Goal: Information Seeking & Learning: Learn about a topic

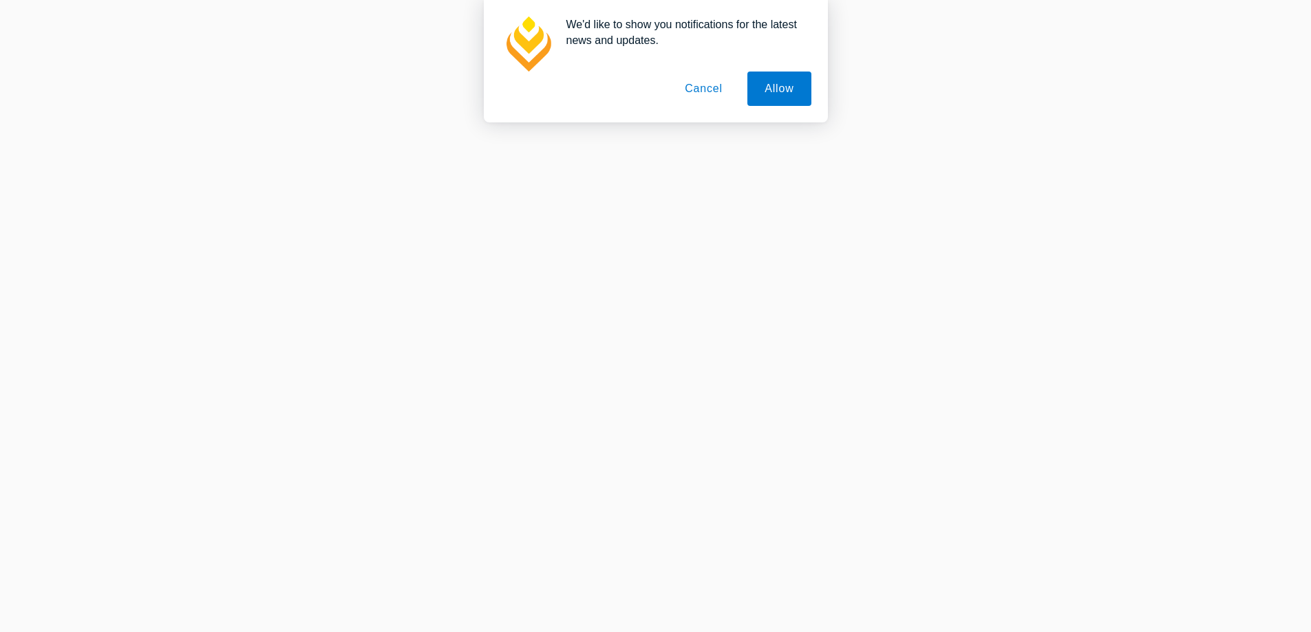
scroll to position [413, 0]
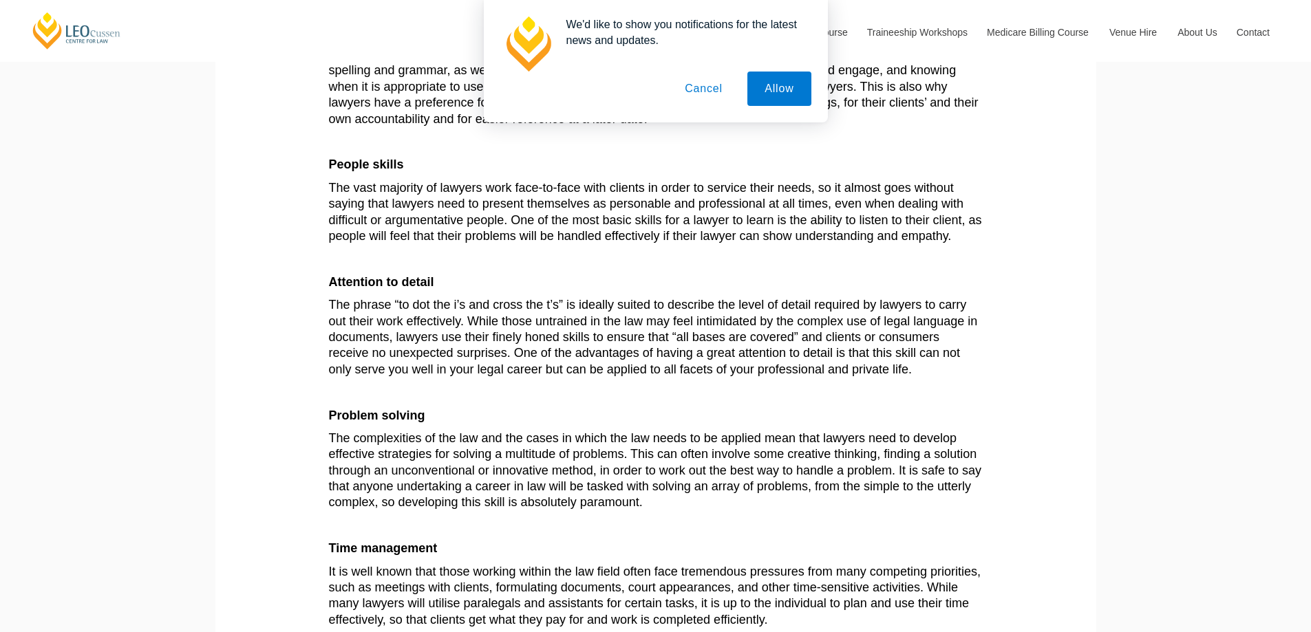
click at [693, 96] on button "Cancel" at bounding box center [703, 89] width 72 height 34
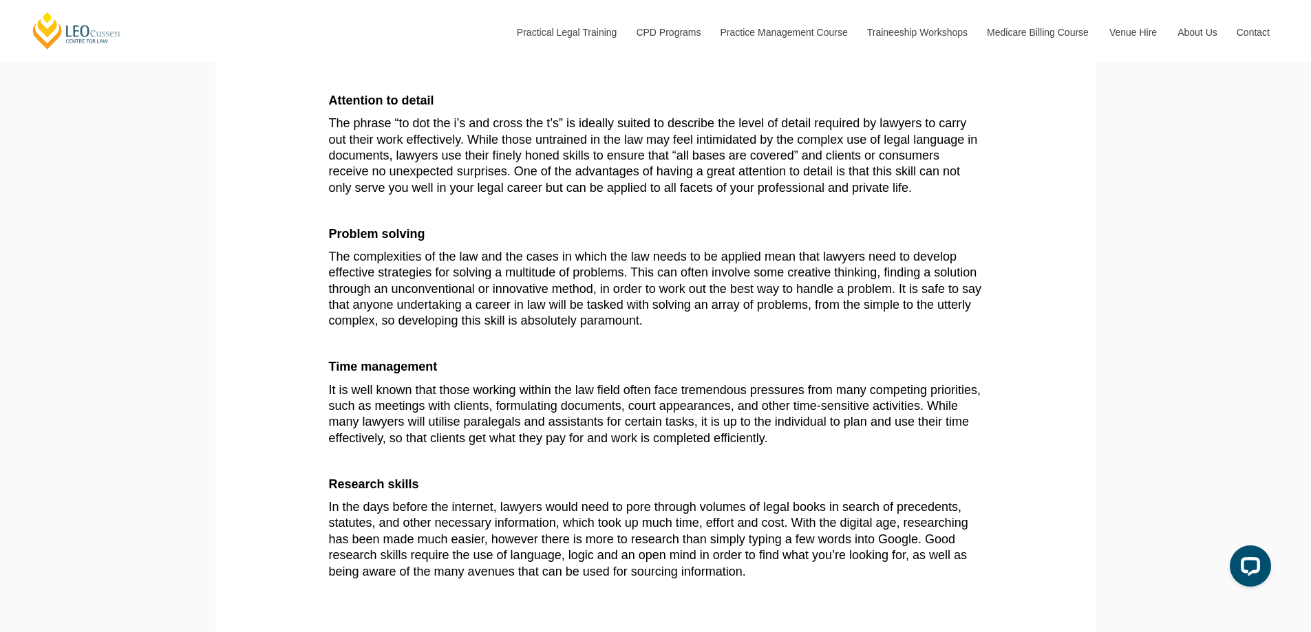
scroll to position [619, 0]
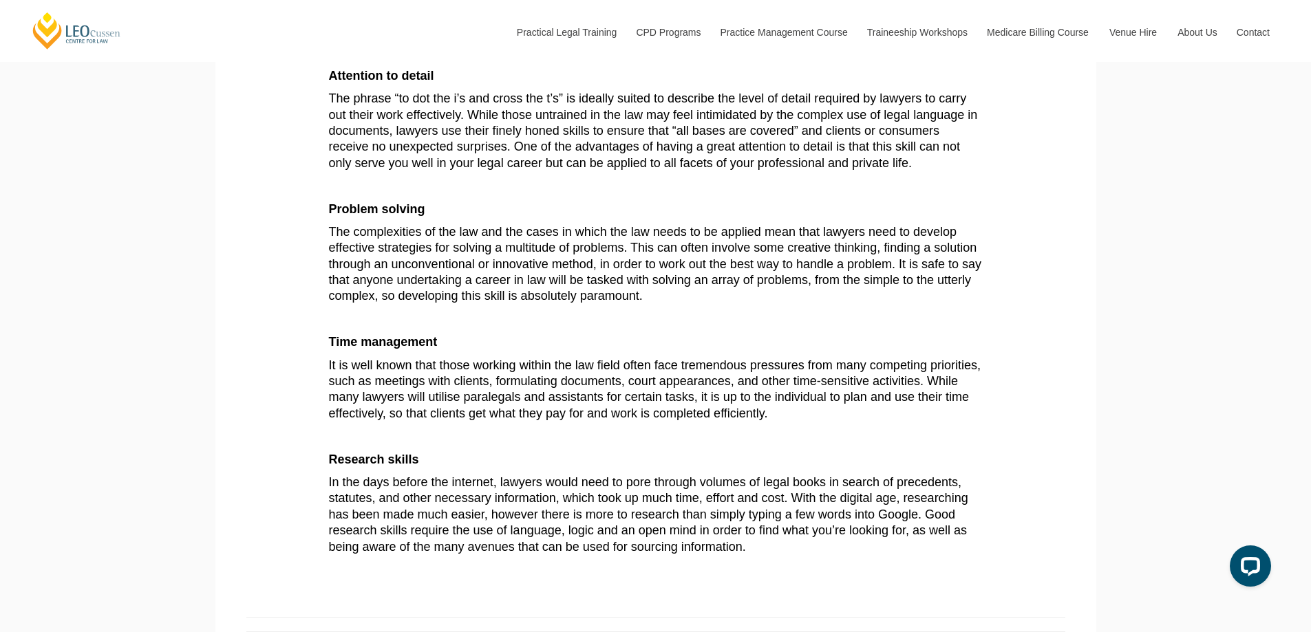
click at [645, 220] on article "A legal degree furnishes students with a complex understanding of the law and h…" at bounding box center [656, 139] width 654 height 832
click at [645, 219] on article "A legal degree furnishes students with a complex understanding of the law and h…" at bounding box center [656, 139] width 654 height 832
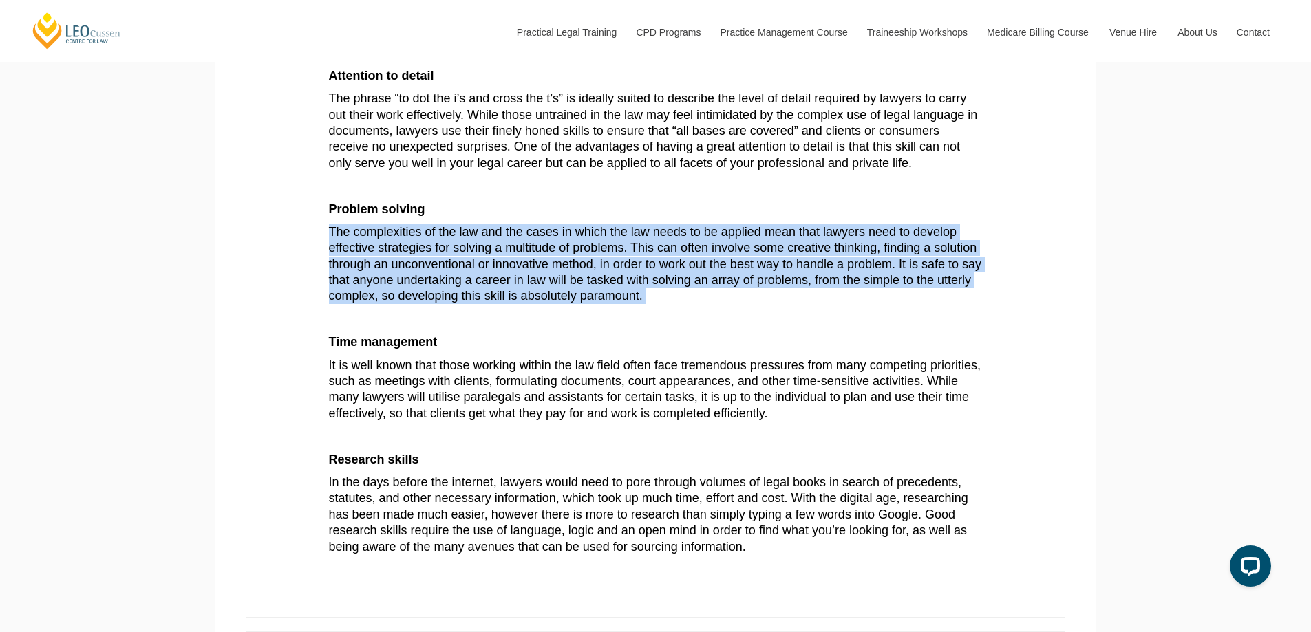
click at [645, 219] on article "A legal degree furnishes students with a complex understanding of the law and h…" at bounding box center [656, 139] width 654 height 832
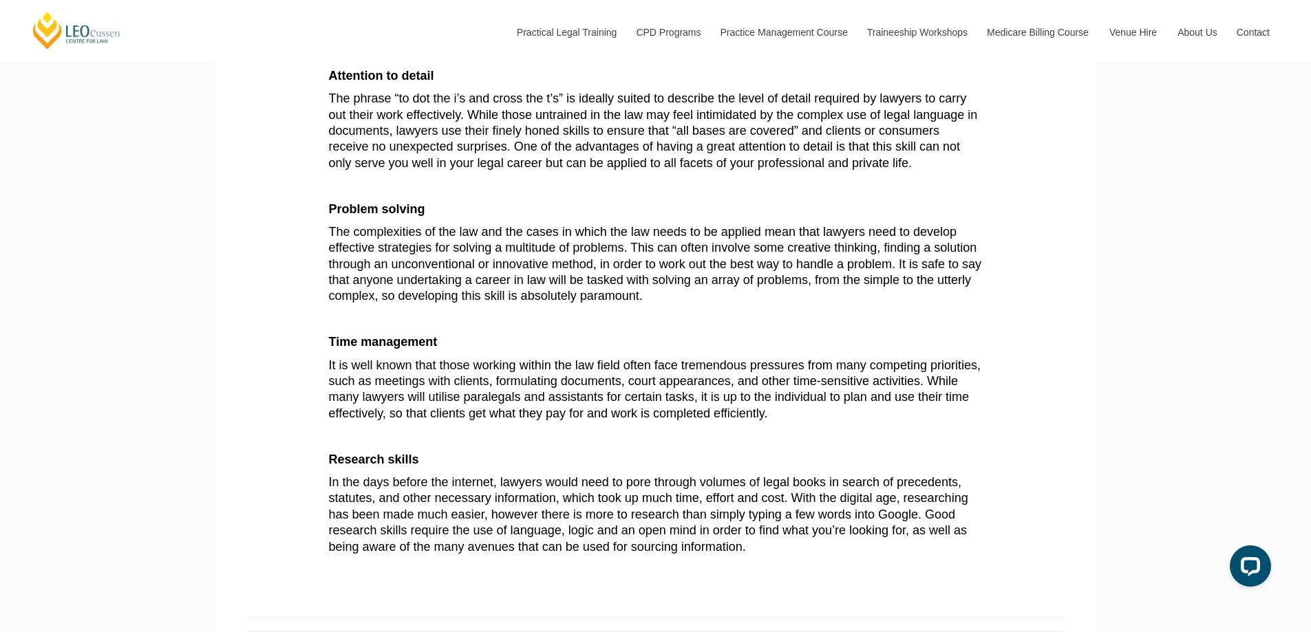
click at [479, 409] on span "It is well known that those working within the law field often face tremendous …" at bounding box center [655, 389] width 652 height 62
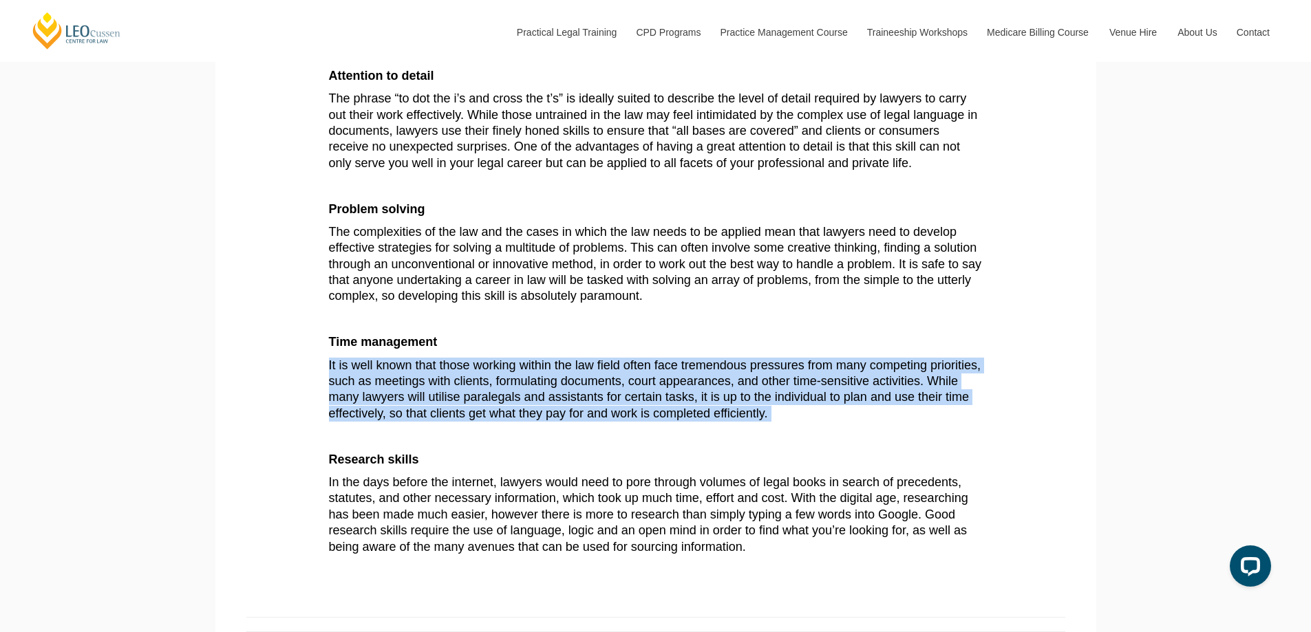
click at [479, 409] on span "It is well known that those working within the law field often face tremendous …" at bounding box center [655, 389] width 652 height 62
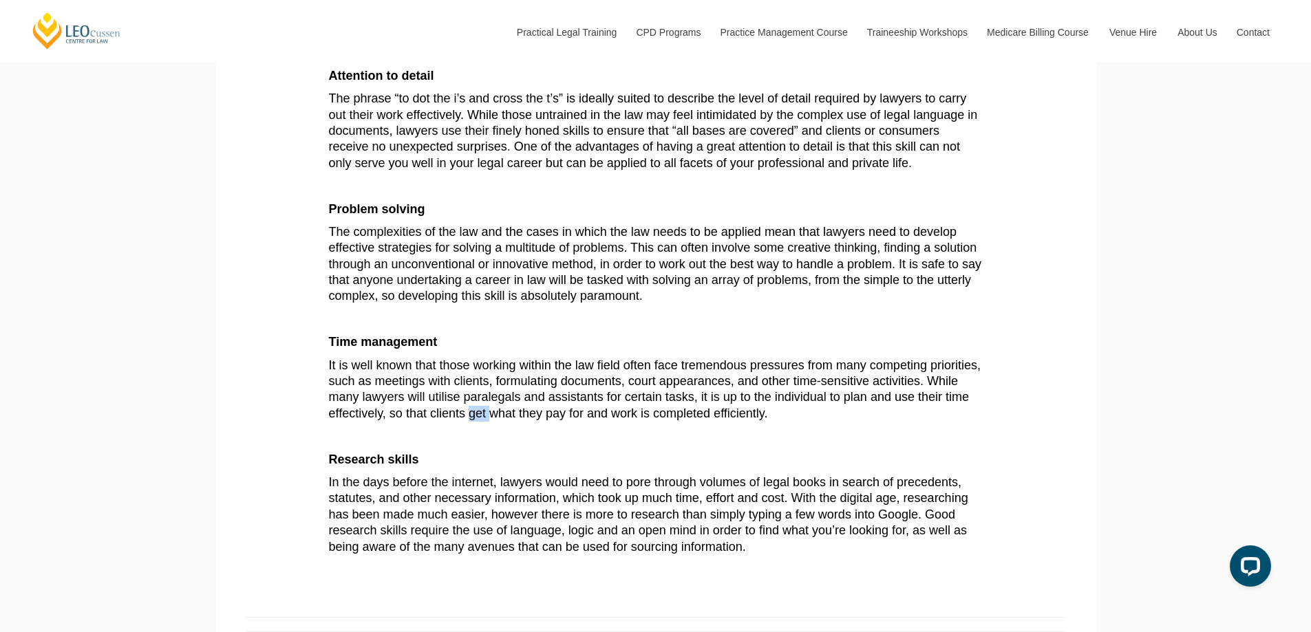
click at [479, 409] on span "It is well known that those working within the law field often face tremendous …" at bounding box center [655, 389] width 652 height 62
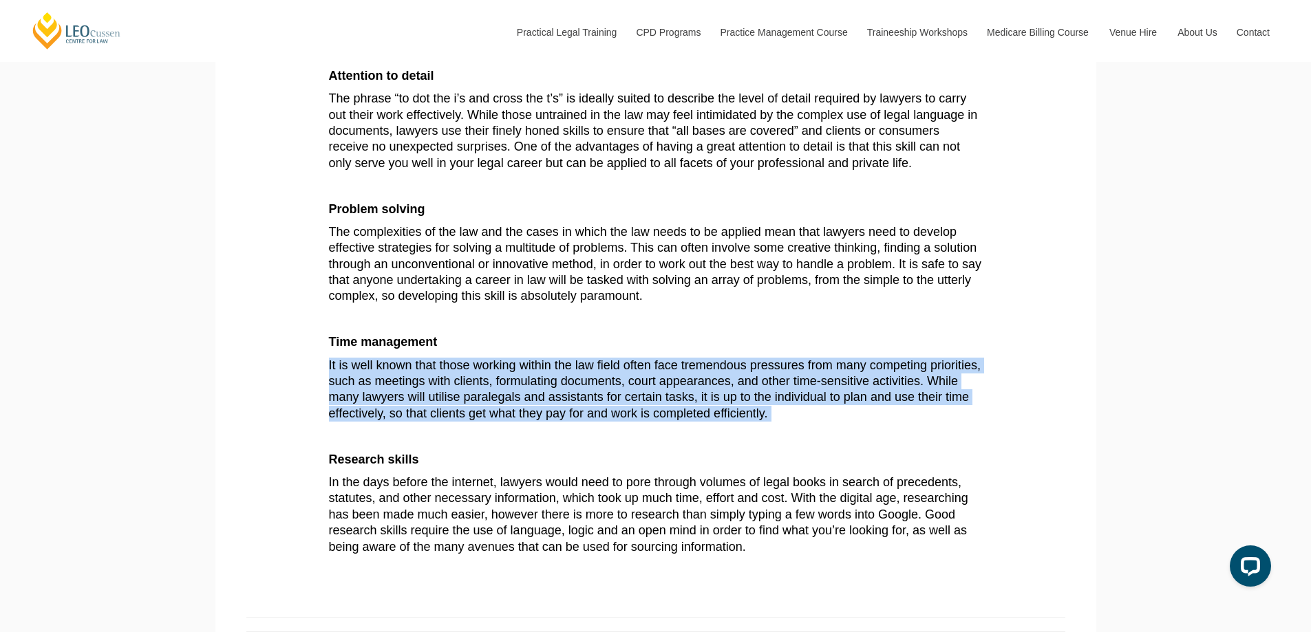
click at [479, 409] on span "It is well known that those working within the law field often face tremendous …" at bounding box center [655, 389] width 652 height 62
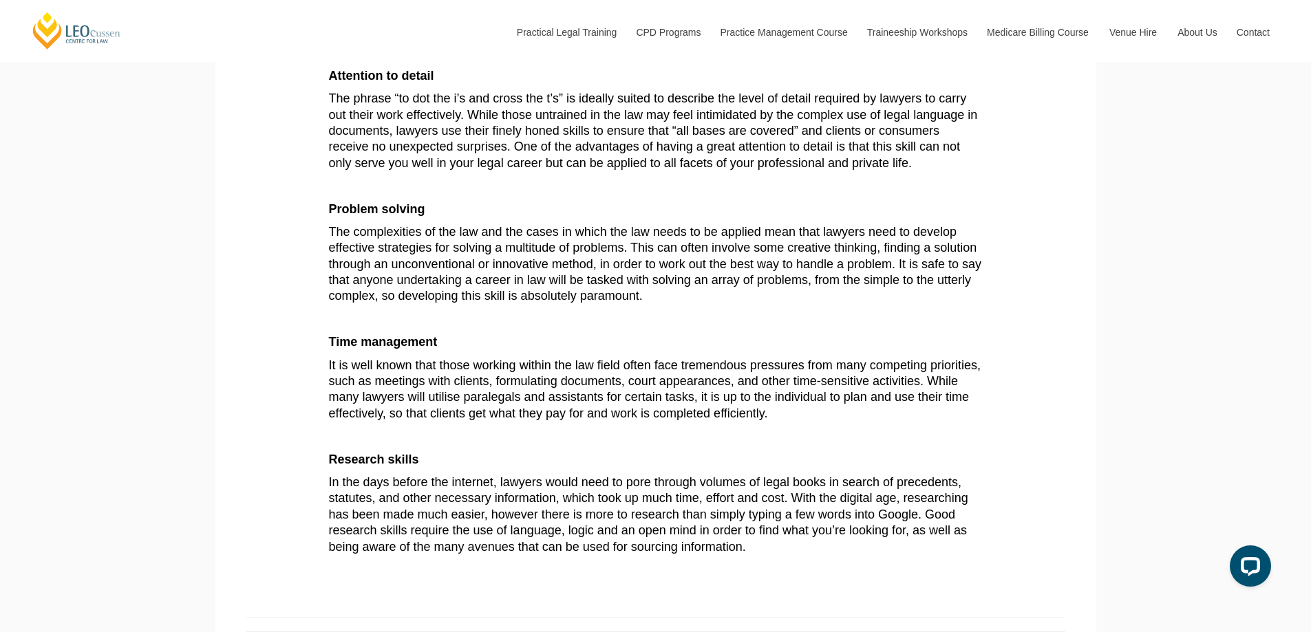
scroll to position [550, 0]
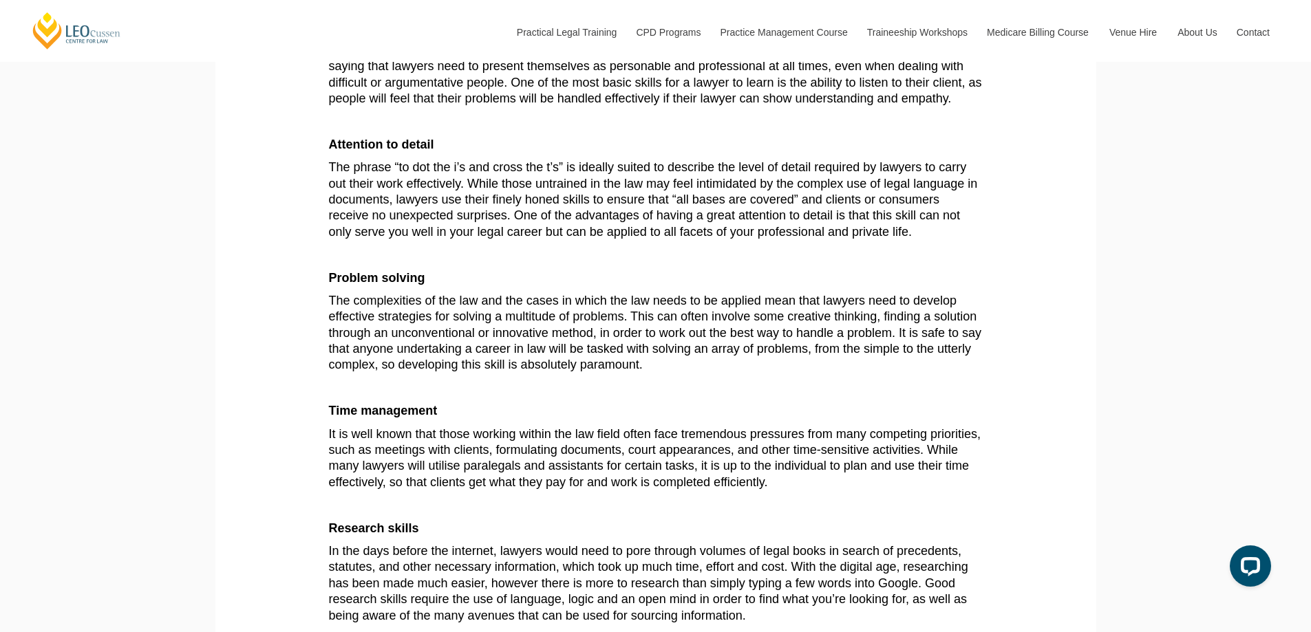
click at [482, 366] on span "The complexities of the law and the cases in which the law needs to be applied …" at bounding box center [655, 333] width 653 height 78
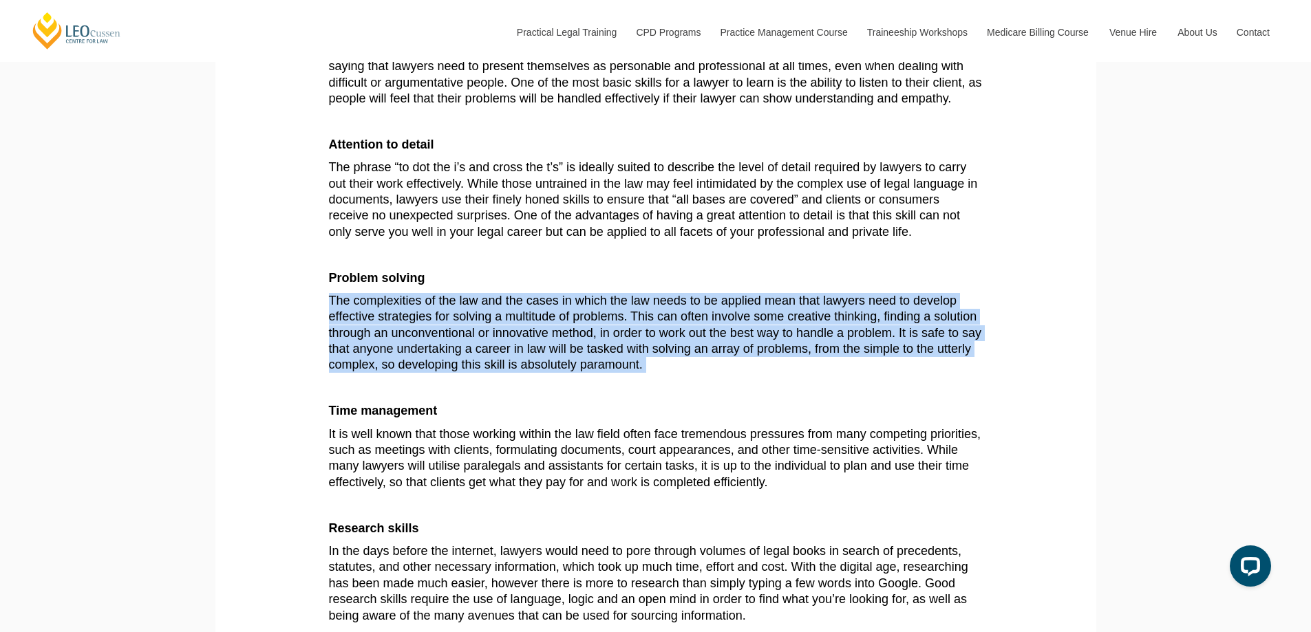
click at [482, 366] on span "The complexities of the law and the cases in which the law needs to be applied …" at bounding box center [655, 333] width 653 height 78
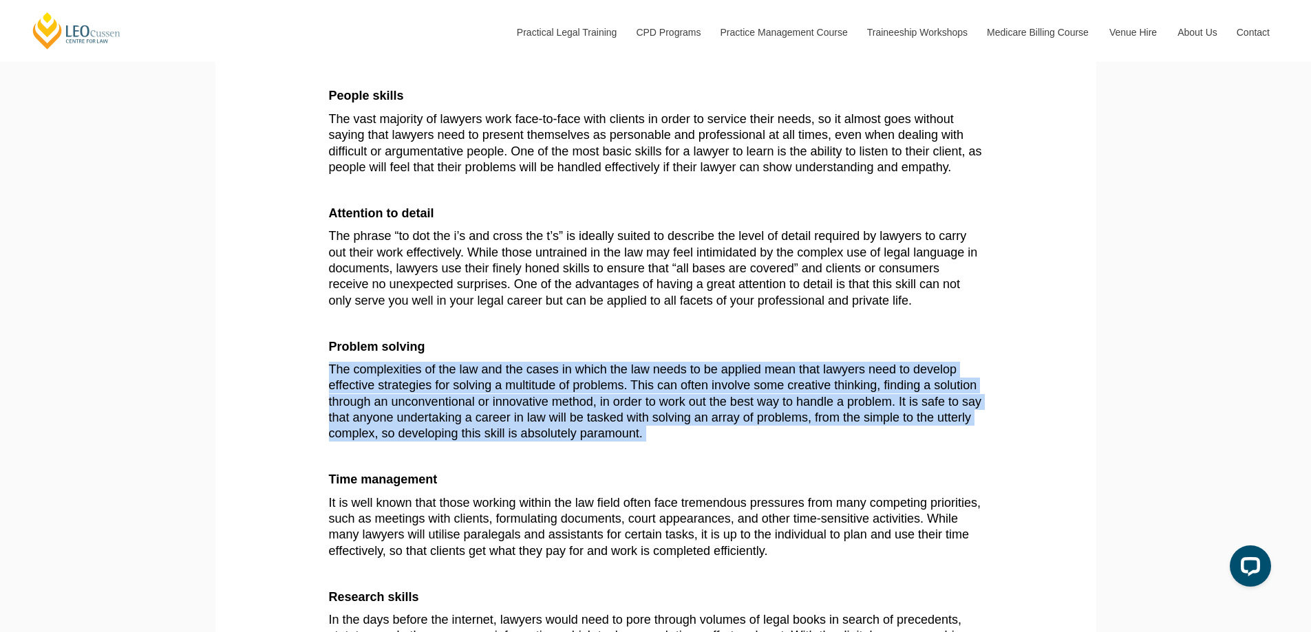
click at [482, 366] on span "The complexities of the law and the cases in which the law needs to be applied …" at bounding box center [655, 402] width 653 height 78
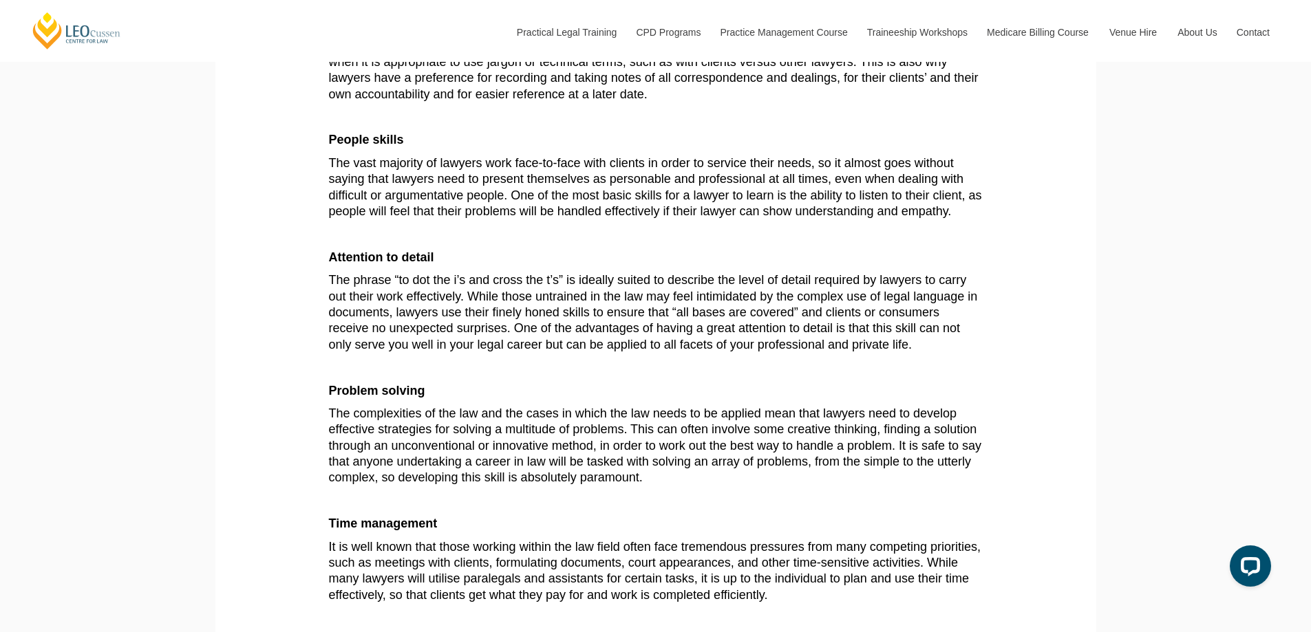
scroll to position [413, 0]
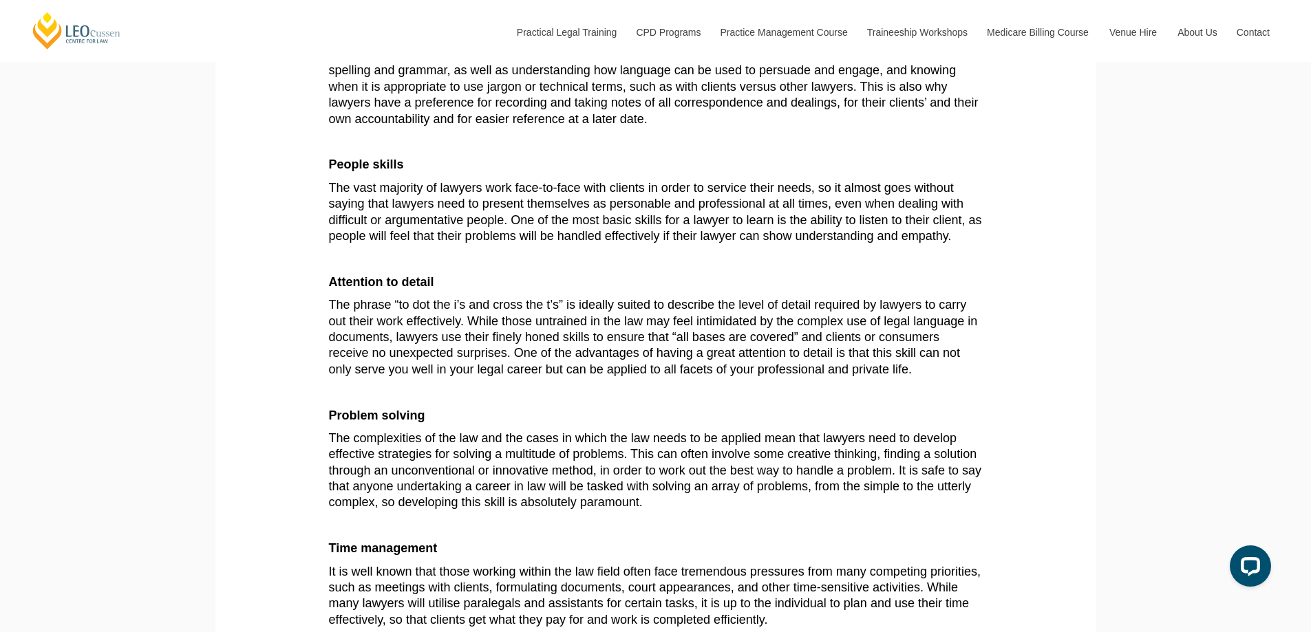
click at [482, 366] on span "The phrase “to dot the i’s and cross the t’s” is ideally suited to describe the…" at bounding box center [653, 337] width 649 height 78
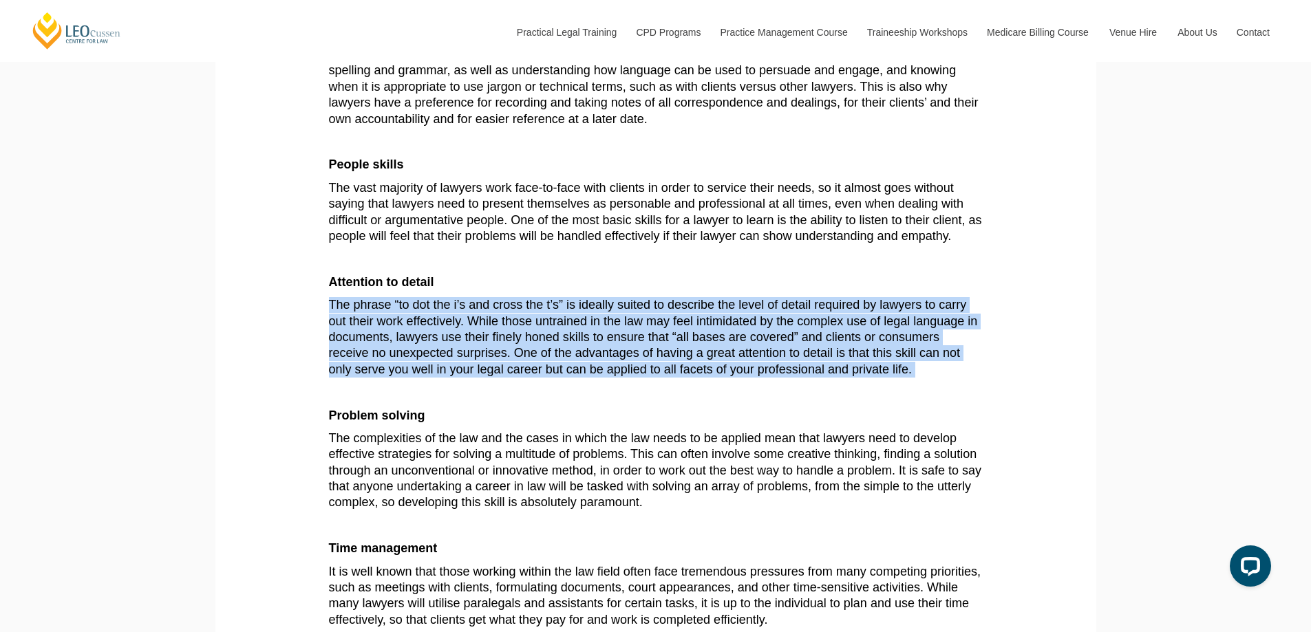
click at [482, 366] on span "The phrase “to dot the i’s and cross the t’s” is ideally suited to describe the…" at bounding box center [653, 337] width 649 height 78
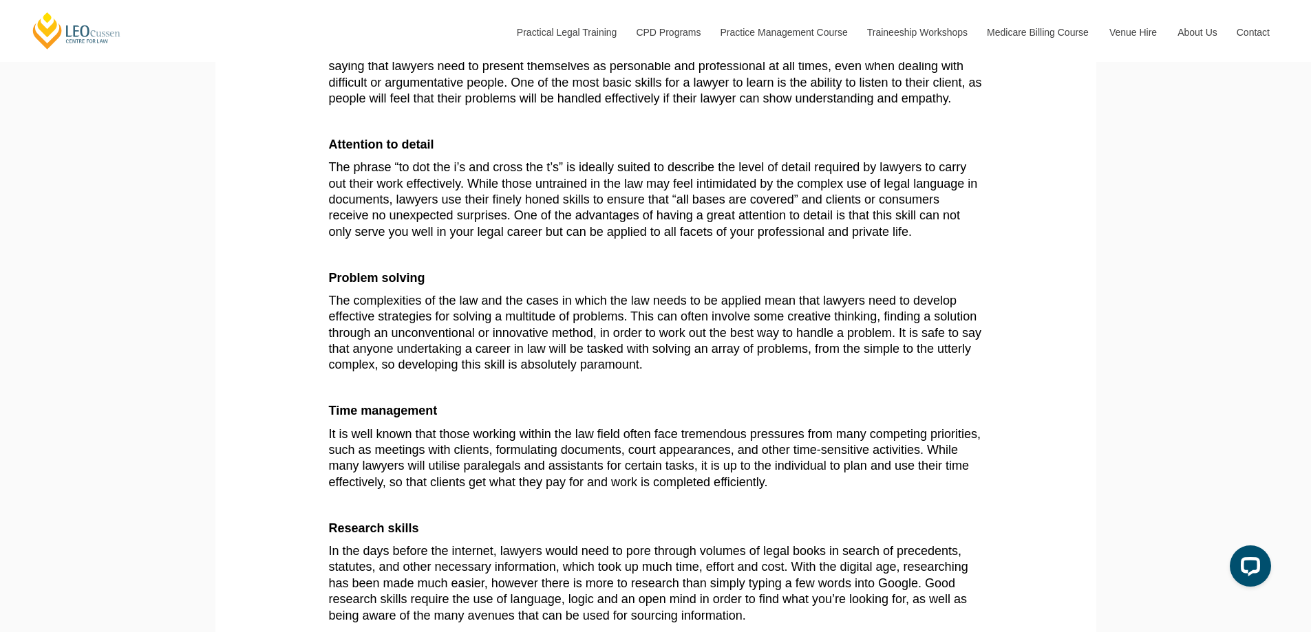
scroll to position [619, 0]
